Goal: Communication & Community: Answer question/provide support

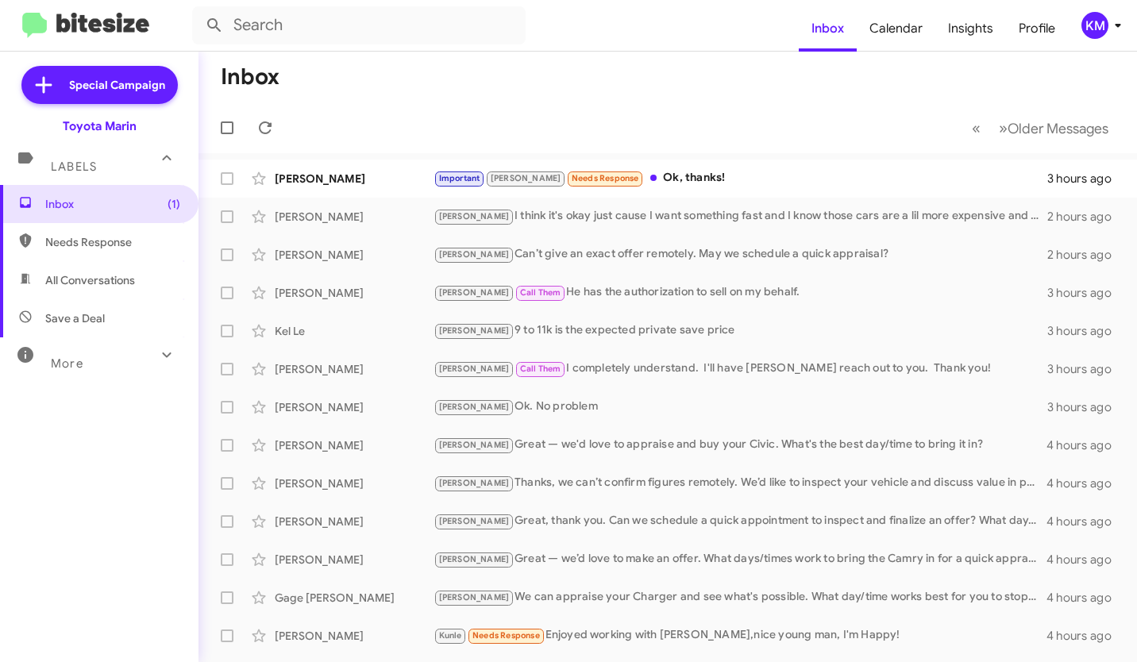
click at [622, 44] on form at bounding box center [495, 25] width 607 height 38
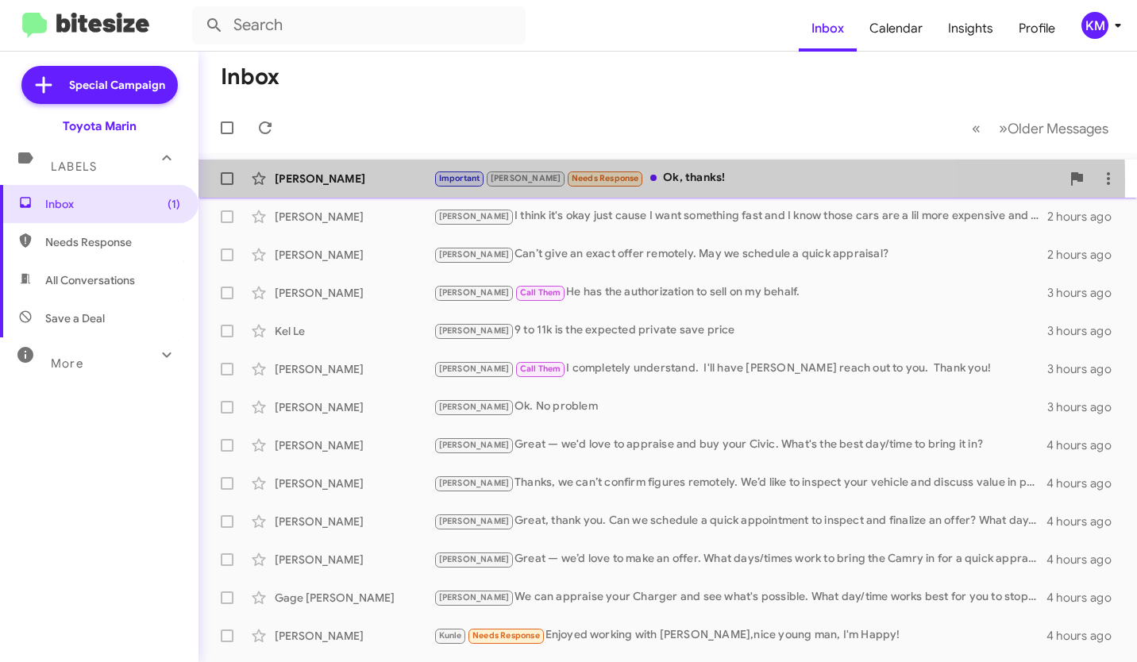
click at [334, 183] on div "[PERSON_NAME]" at bounding box center [354, 179] width 159 height 16
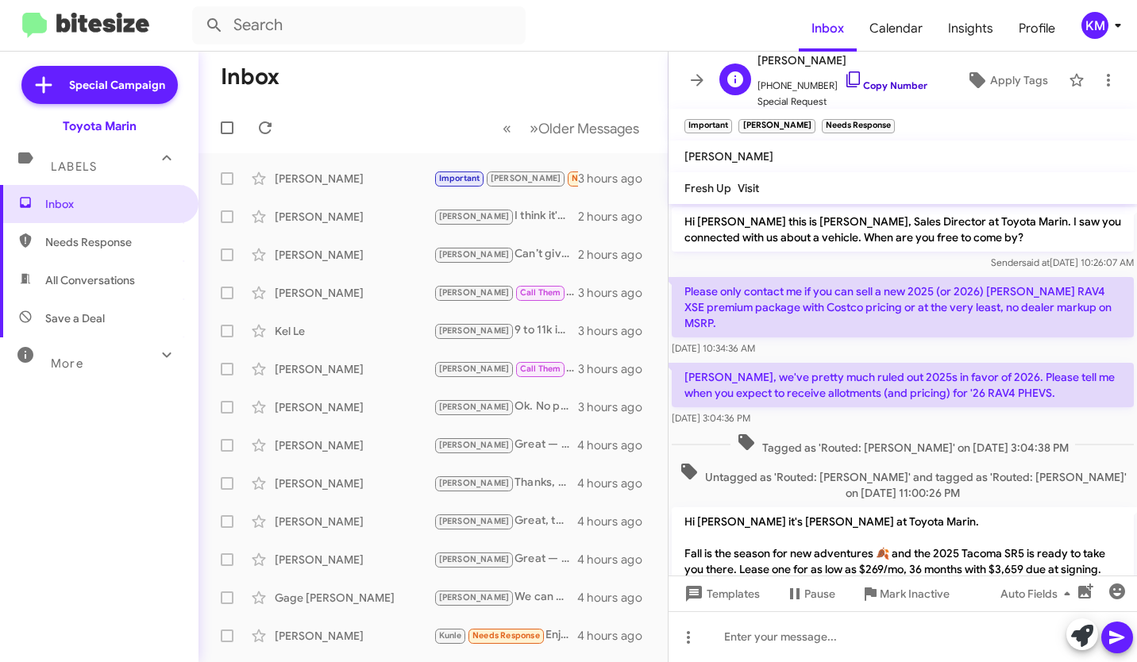
click at [844, 81] on icon at bounding box center [853, 79] width 19 height 19
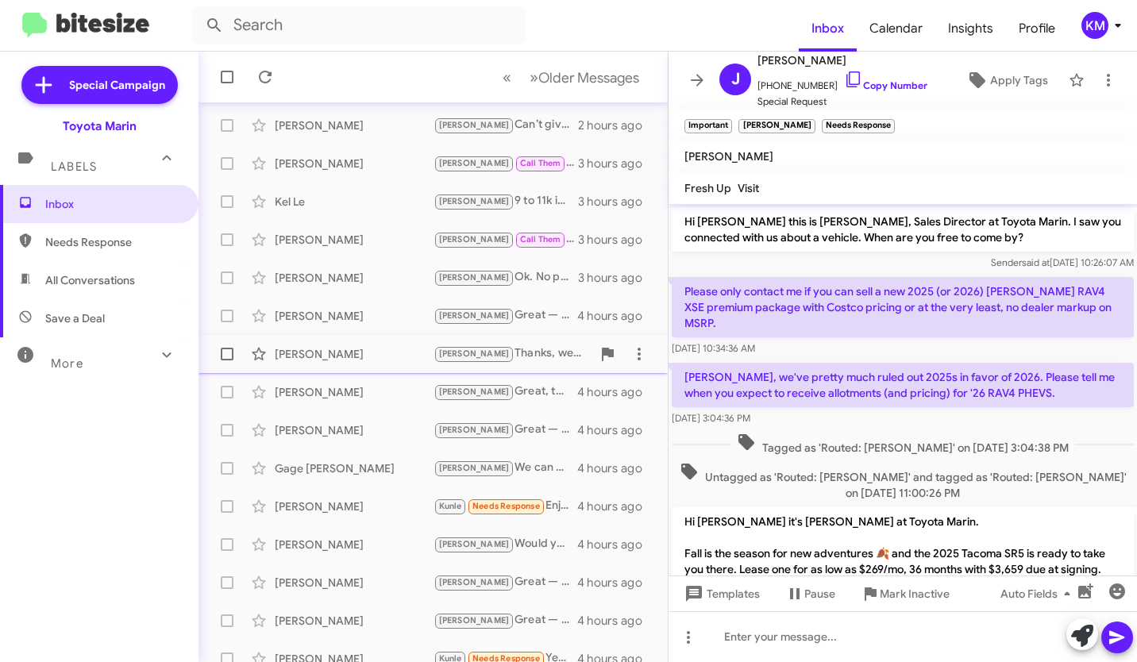
scroll to position [130, 0]
click at [367, 509] on div "[PERSON_NAME]" at bounding box center [354, 506] width 159 height 16
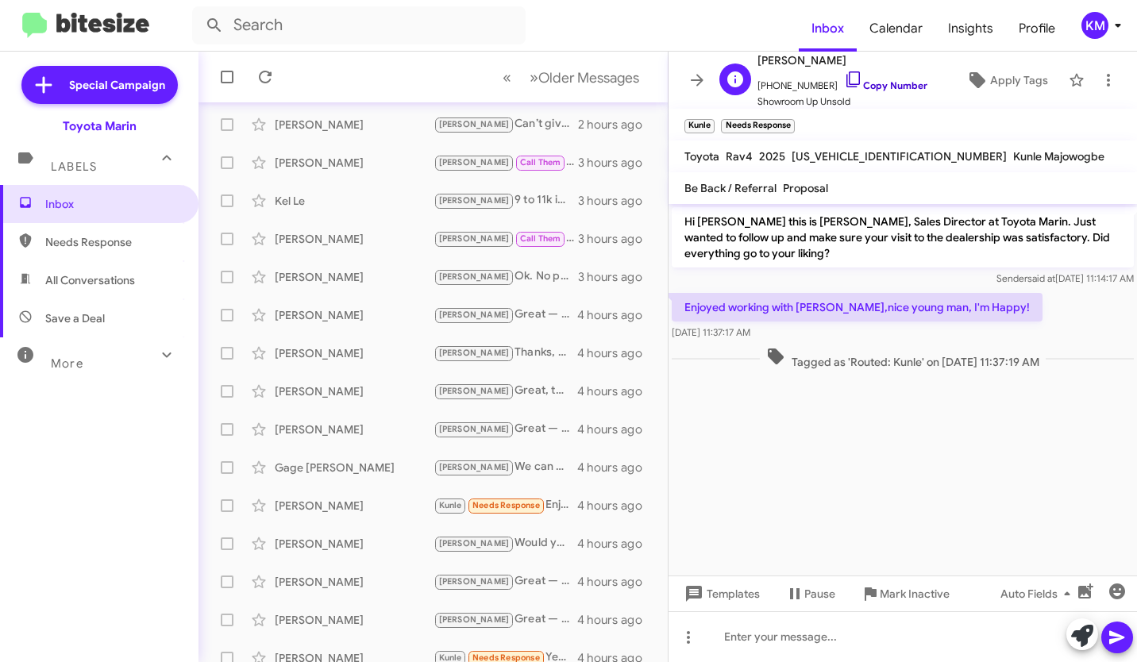
click at [844, 87] on icon at bounding box center [853, 79] width 19 height 19
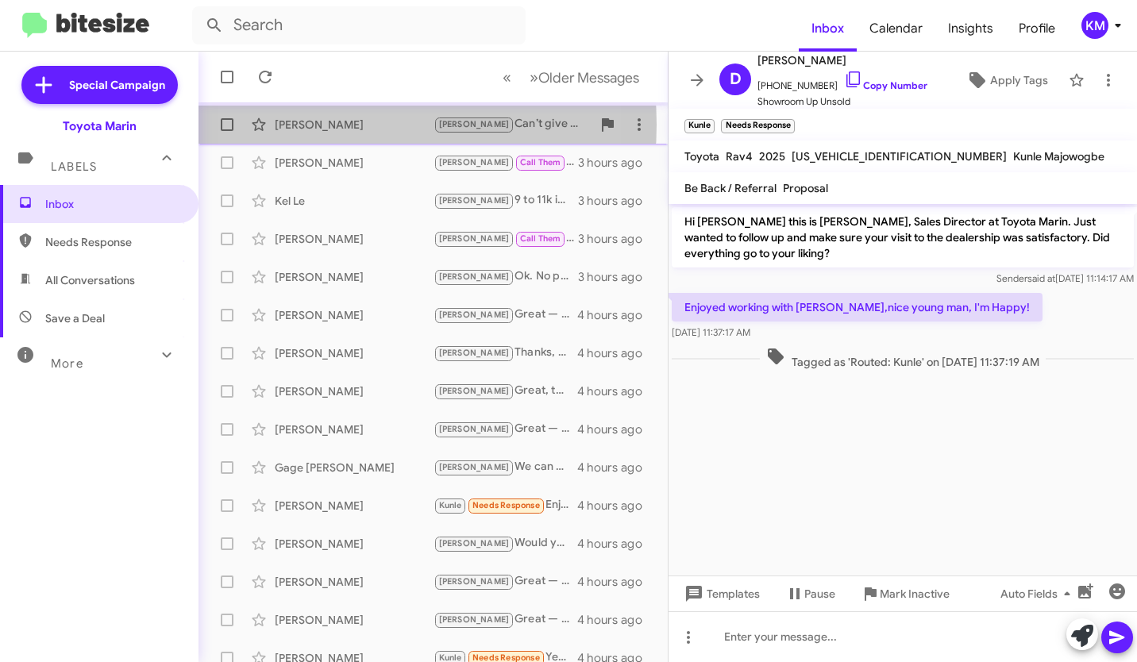
click at [336, 125] on div "[PERSON_NAME]" at bounding box center [354, 125] width 159 height 16
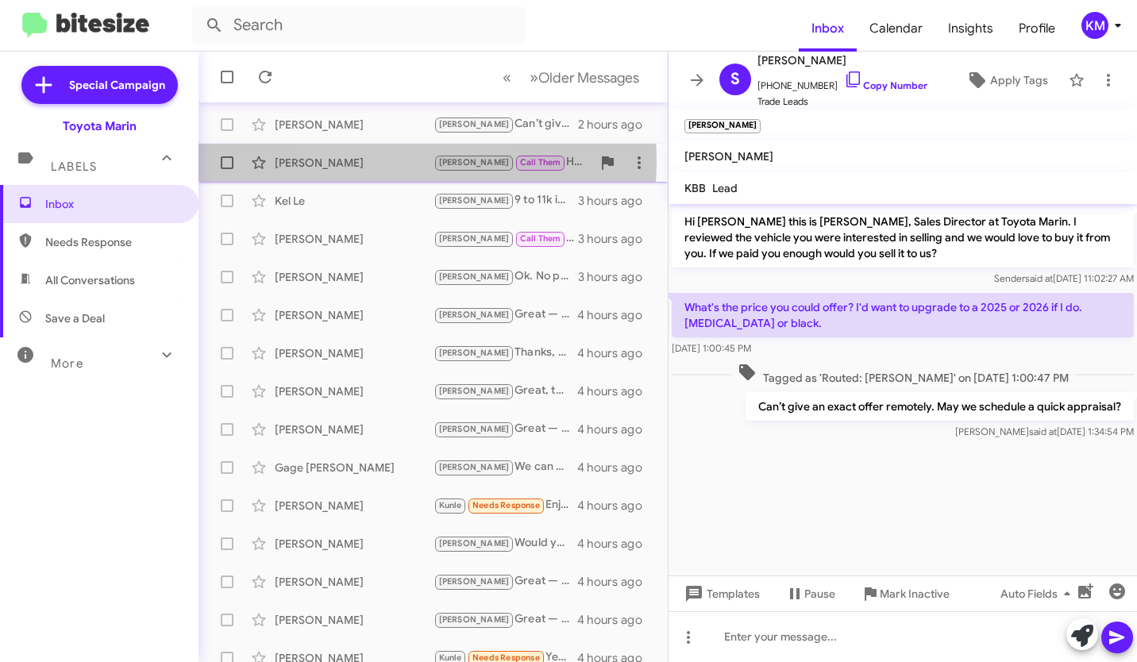
click at [379, 161] on div "[PERSON_NAME]" at bounding box center [354, 163] width 159 height 16
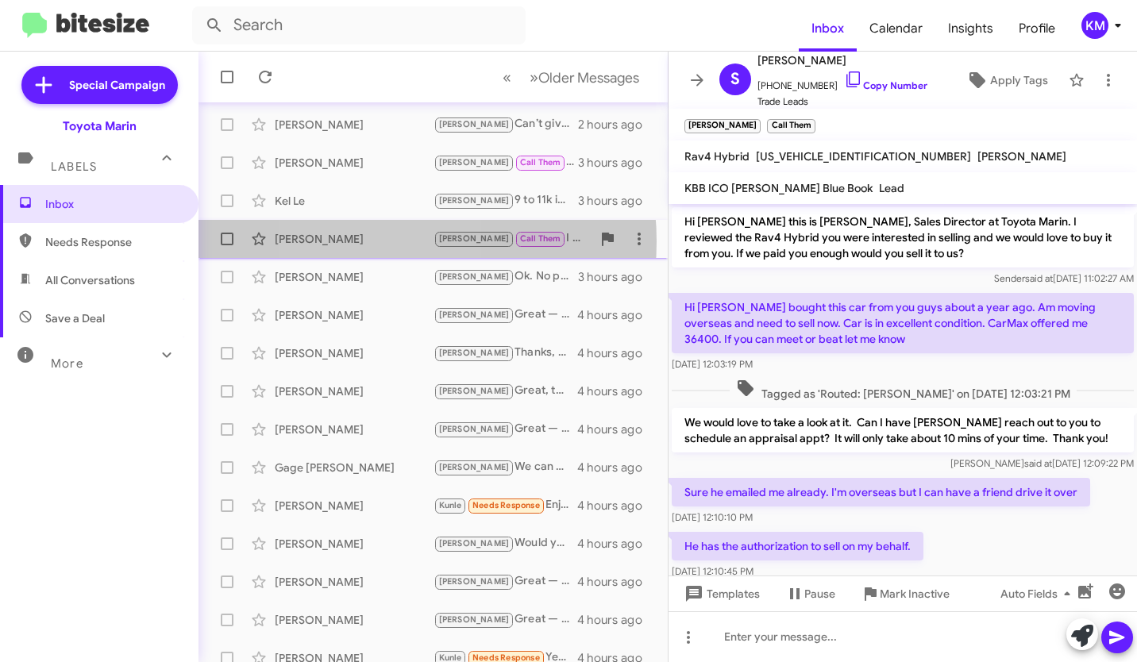
click at [367, 241] on div "[PERSON_NAME]" at bounding box center [354, 239] width 159 height 16
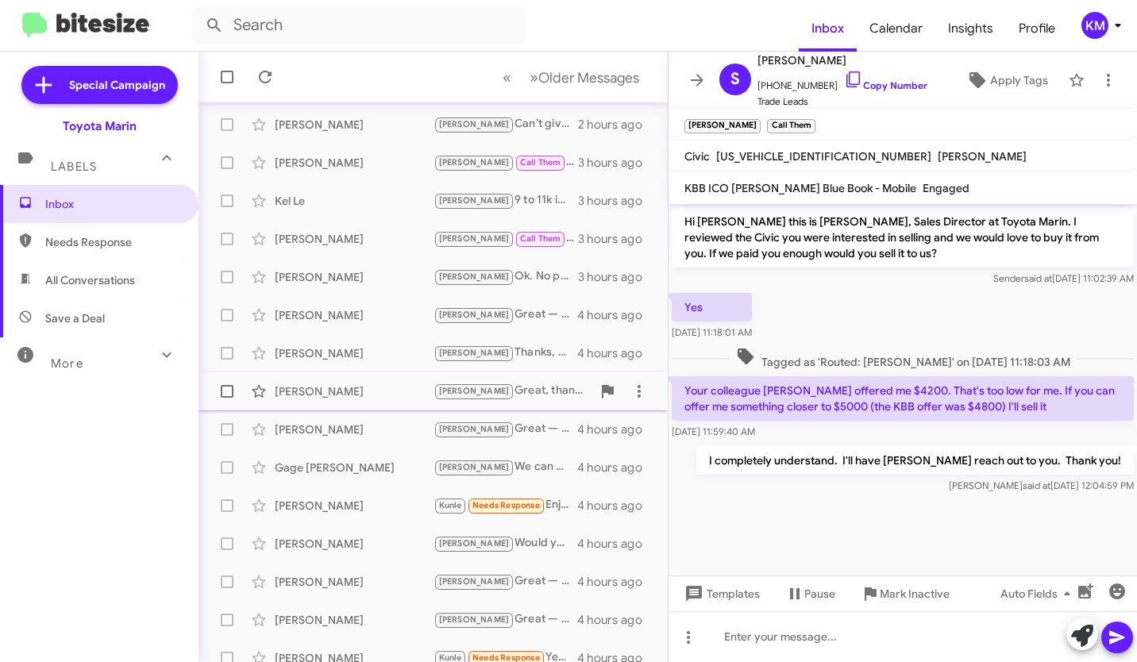
scroll to position [260, 0]
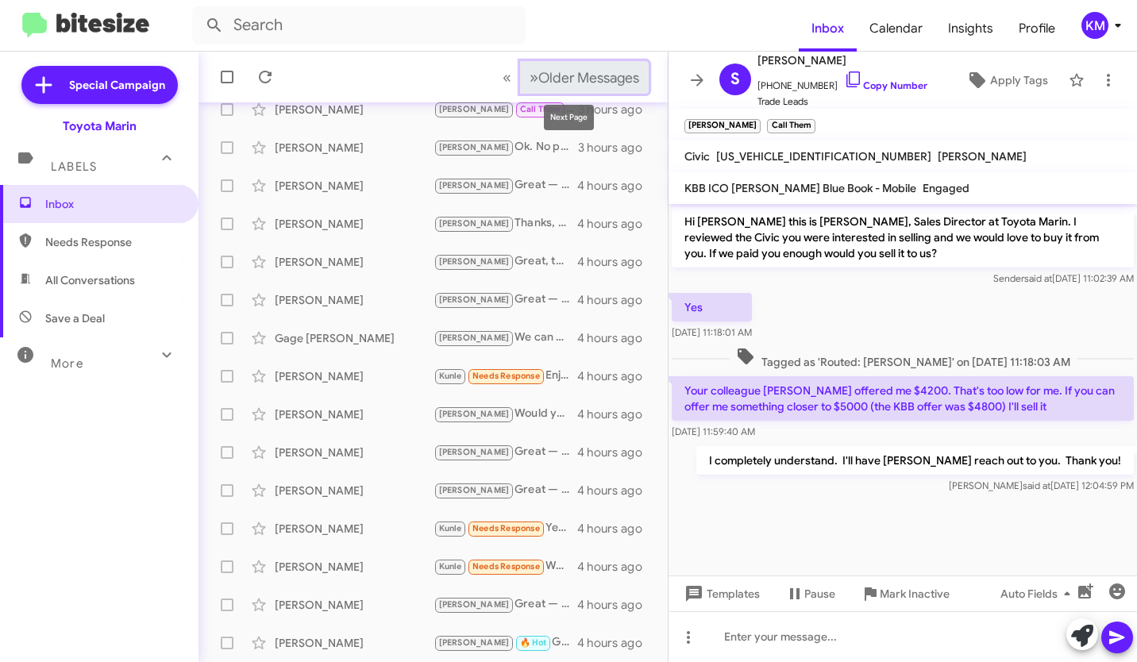
click at [530, 84] on span "»" at bounding box center [534, 78] width 9 height 20
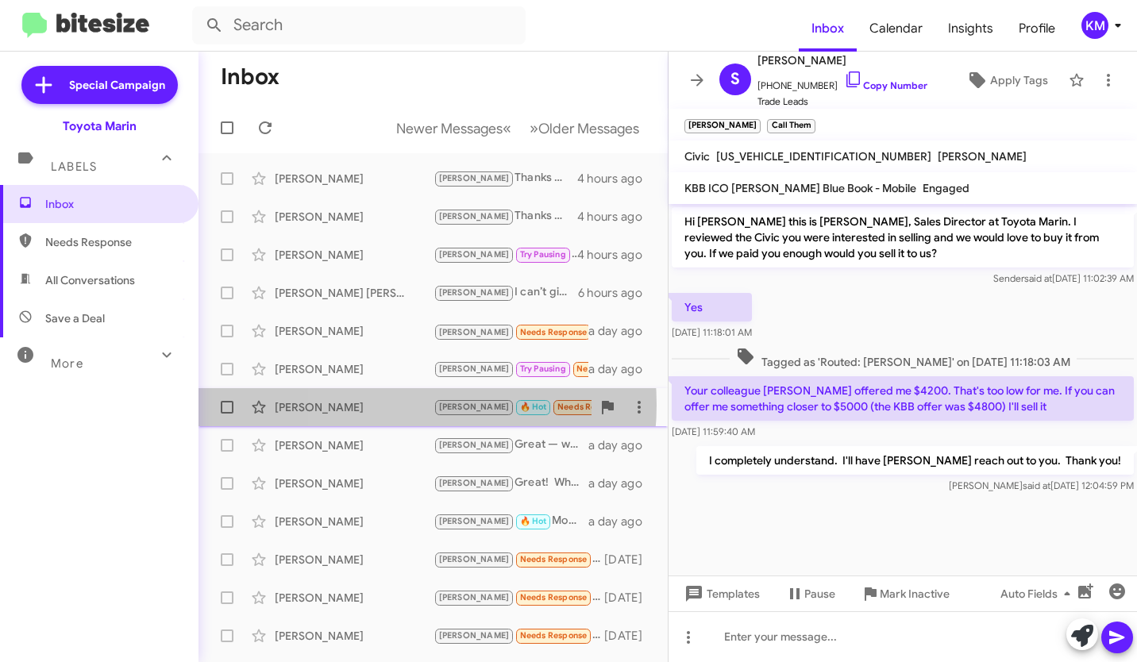
click at [381, 405] on div "[PERSON_NAME]" at bounding box center [354, 408] width 159 height 16
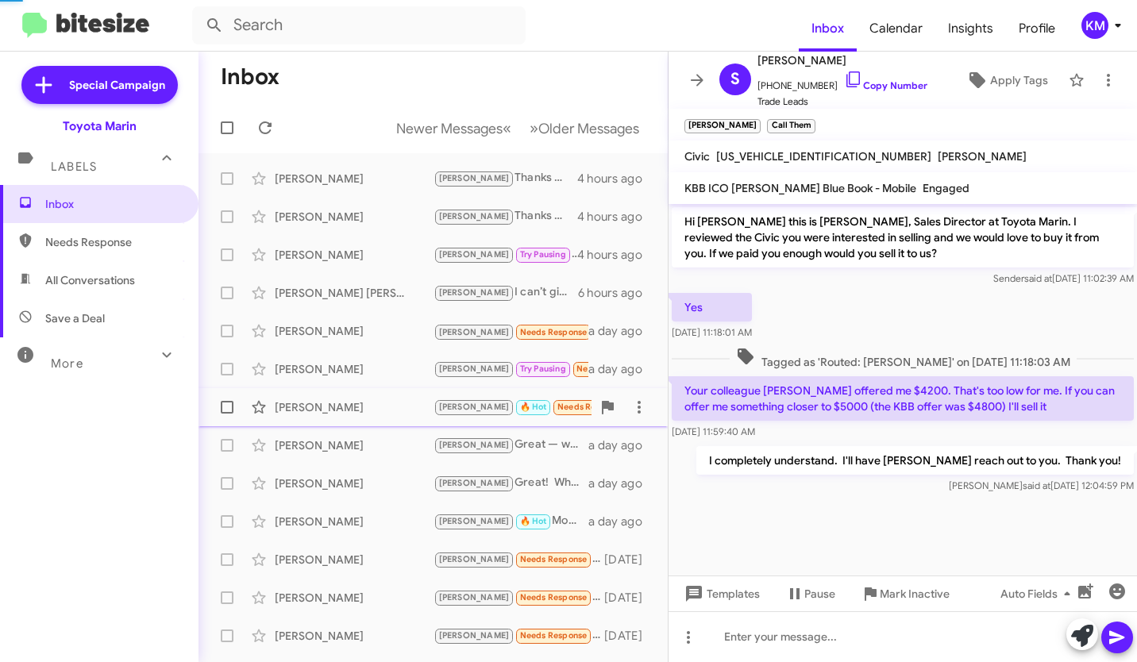
scroll to position [506, 0]
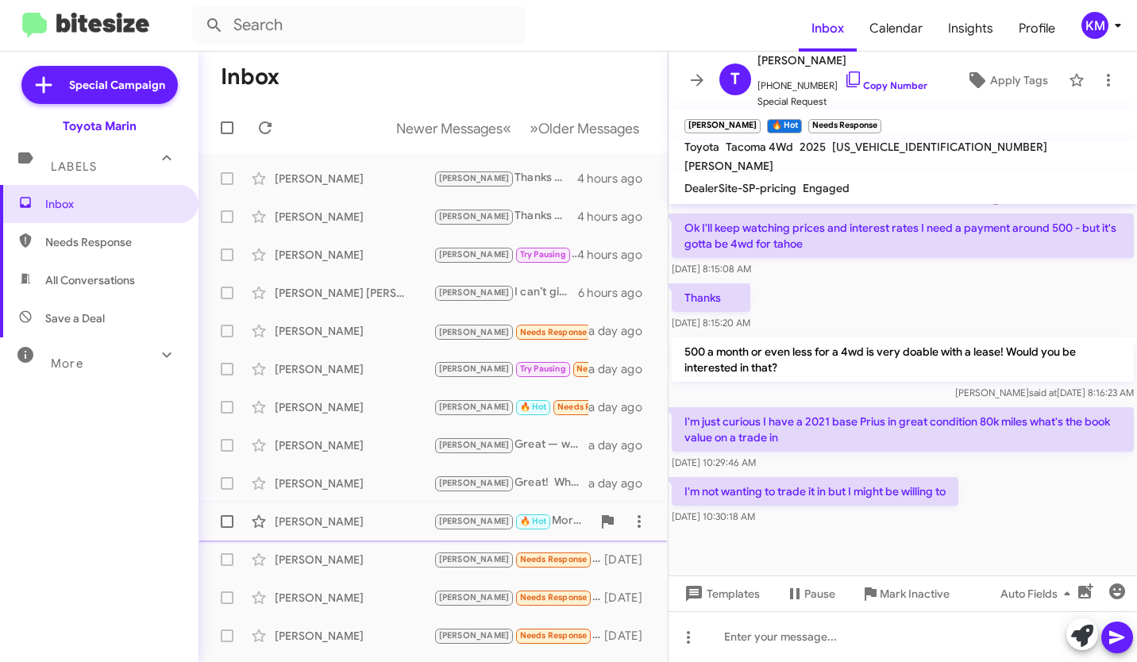
click at [378, 522] on div "[PERSON_NAME]" at bounding box center [354, 522] width 159 height 16
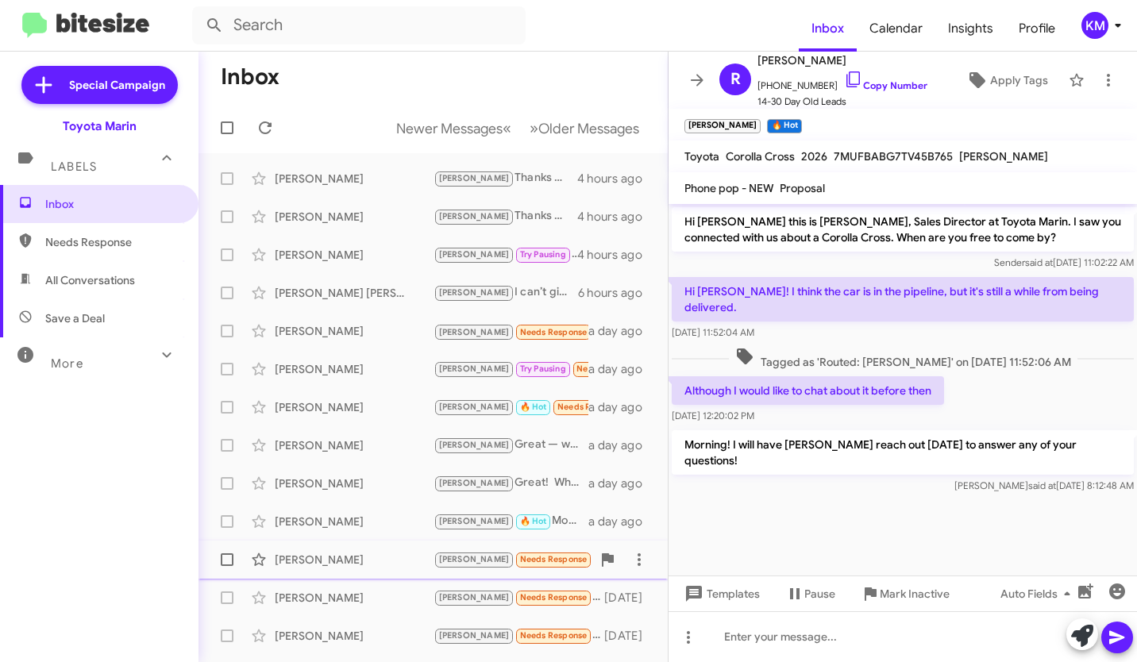
click at [381, 560] on div "[PERSON_NAME]" at bounding box center [354, 560] width 159 height 16
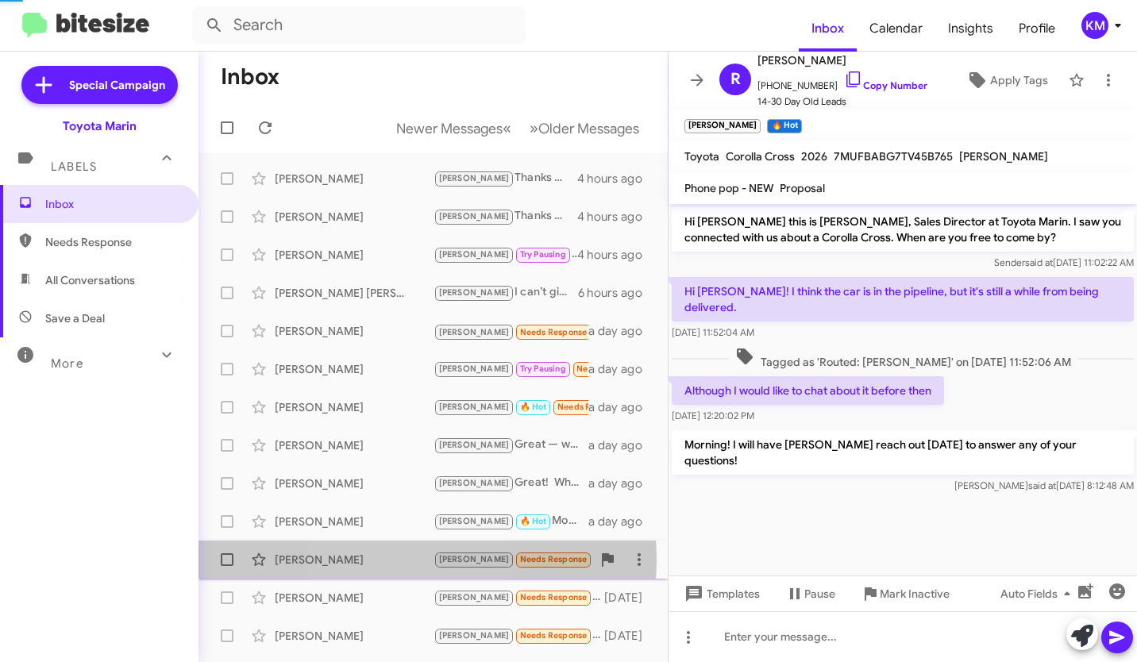
scroll to position [139, 0]
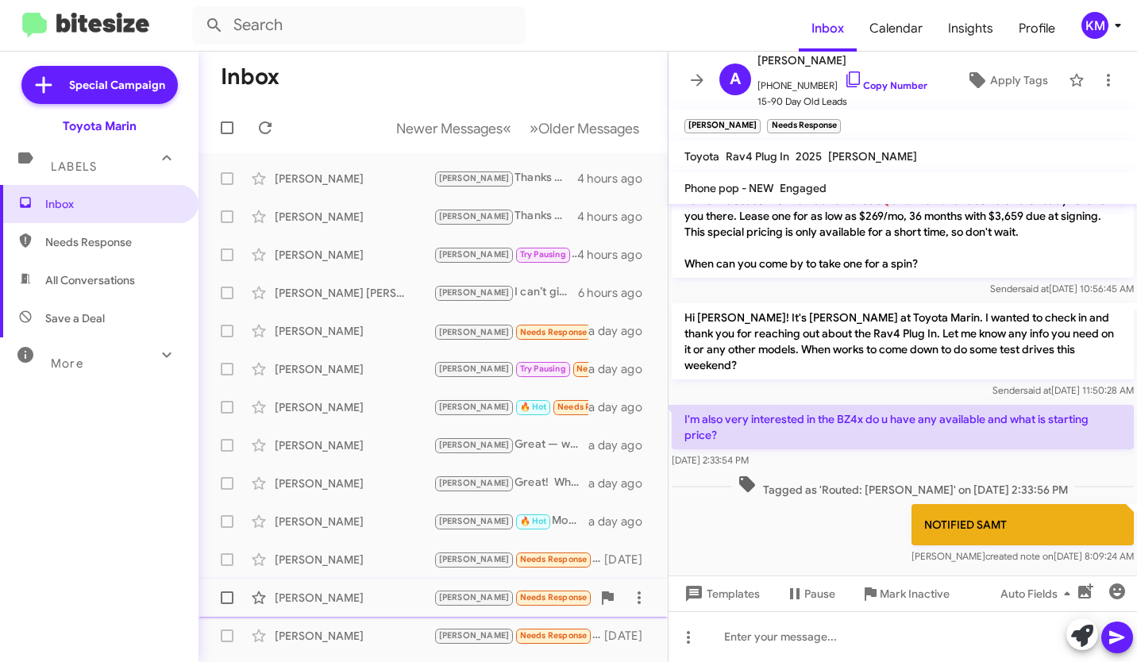
click at [380, 594] on div "[PERSON_NAME]" at bounding box center [354, 598] width 159 height 16
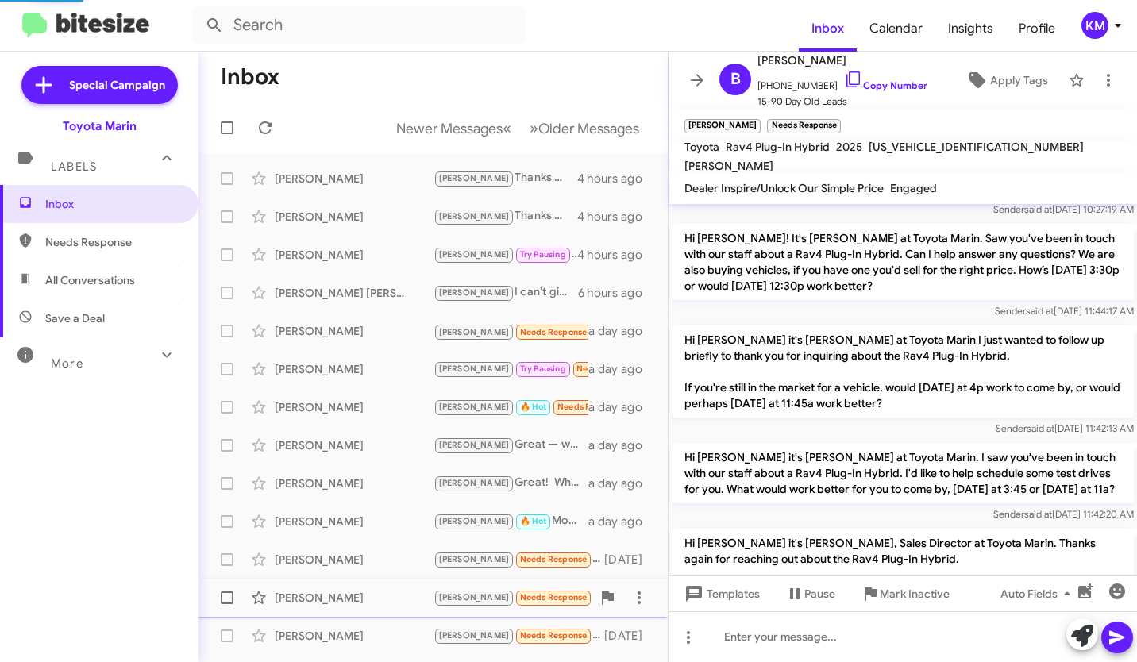
scroll to position [507, 0]
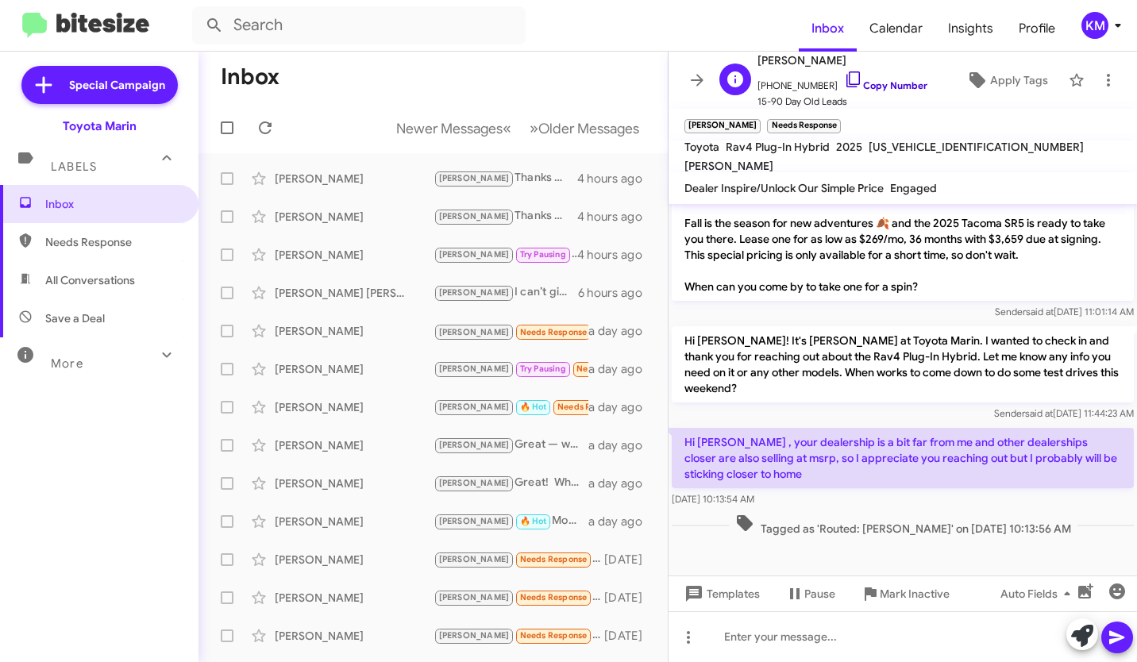
click at [844, 82] on icon at bounding box center [853, 79] width 19 height 19
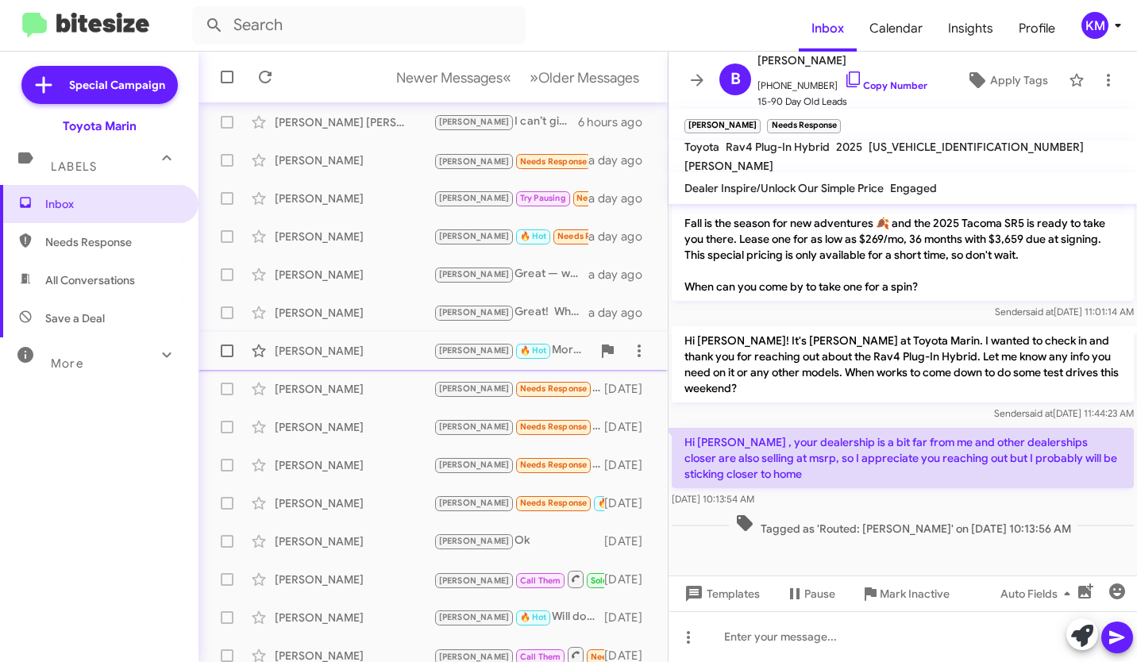
scroll to position [172, 0]
click at [367, 506] on div "[PERSON_NAME]" at bounding box center [354, 503] width 159 height 16
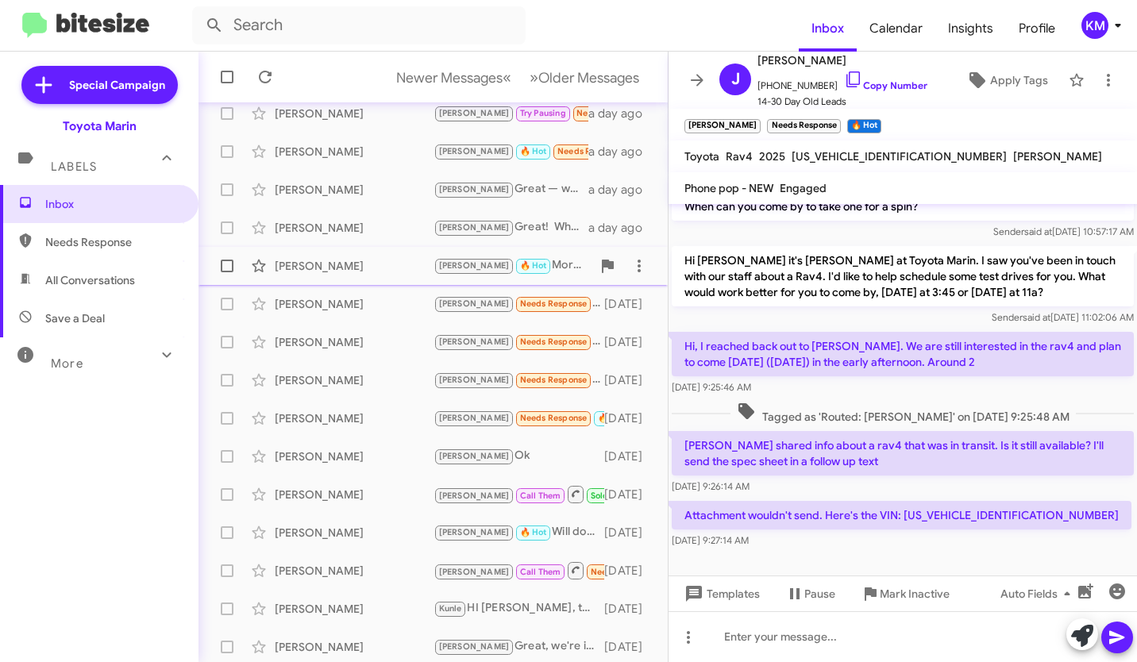
scroll to position [260, 0]
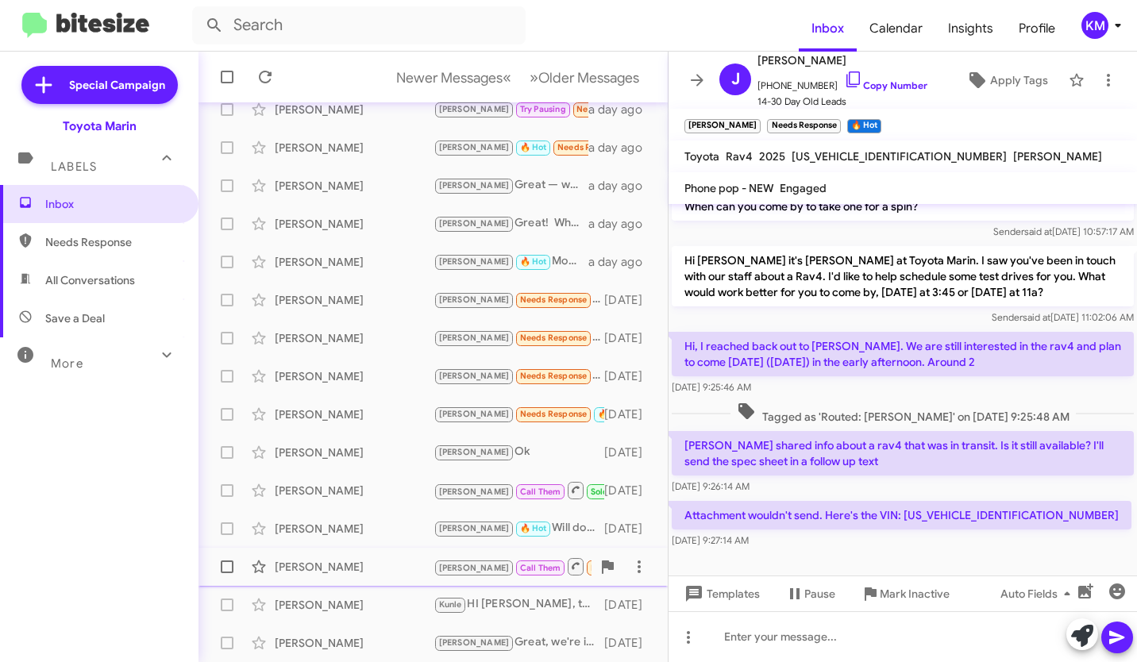
click at [369, 568] on div "[PERSON_NAME]" at bounding box center [354, 567] width 159 height 16
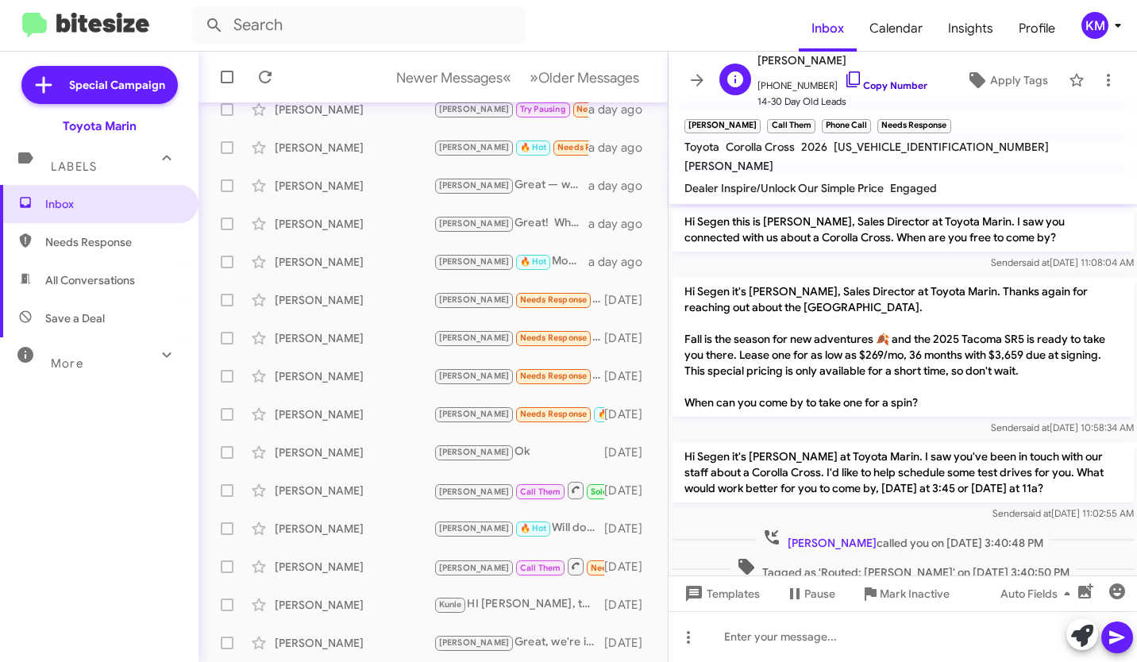
click at [844, 79] on icon at bounding box center [853, 79] width 19 height 19
click at [380, 604] on div "[PERSON_NAME]" at bounding box center [354, 605] width 159 height 16
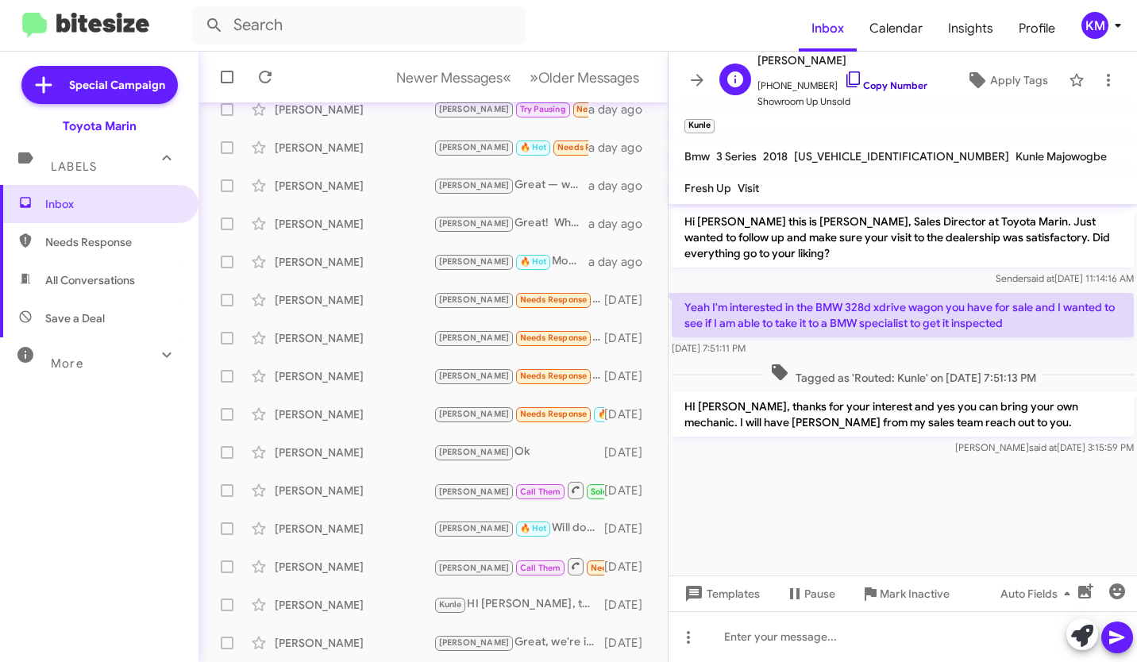
click at [844, 77] on icon at bounding box center [853, 79] width 19 height 19
